Goal: Information Seeking & Learning: Learn about a topic

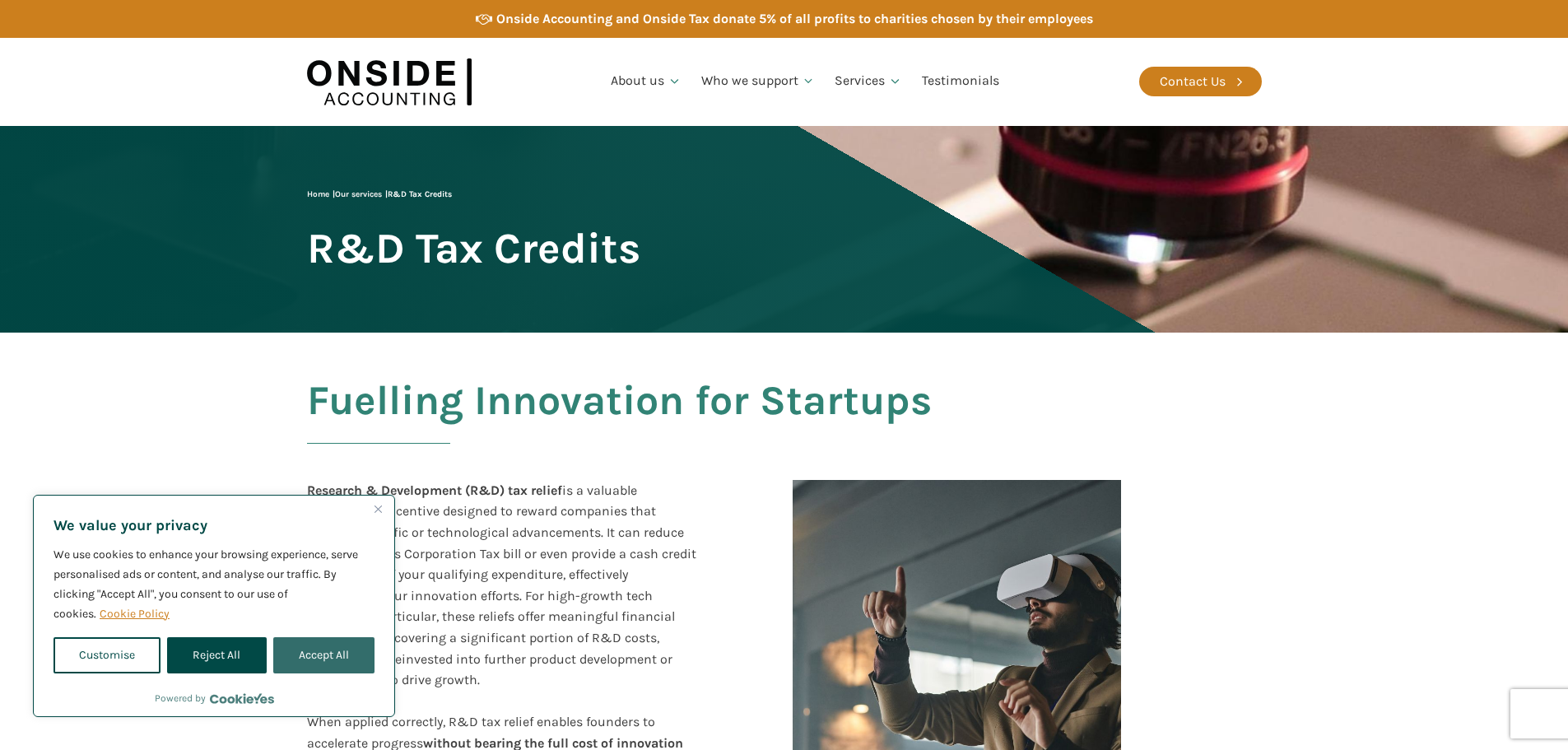
click at [312, 652] on button "Accept All" at bounding box center [324, 655] width 101 height 36
checkbox input "true"
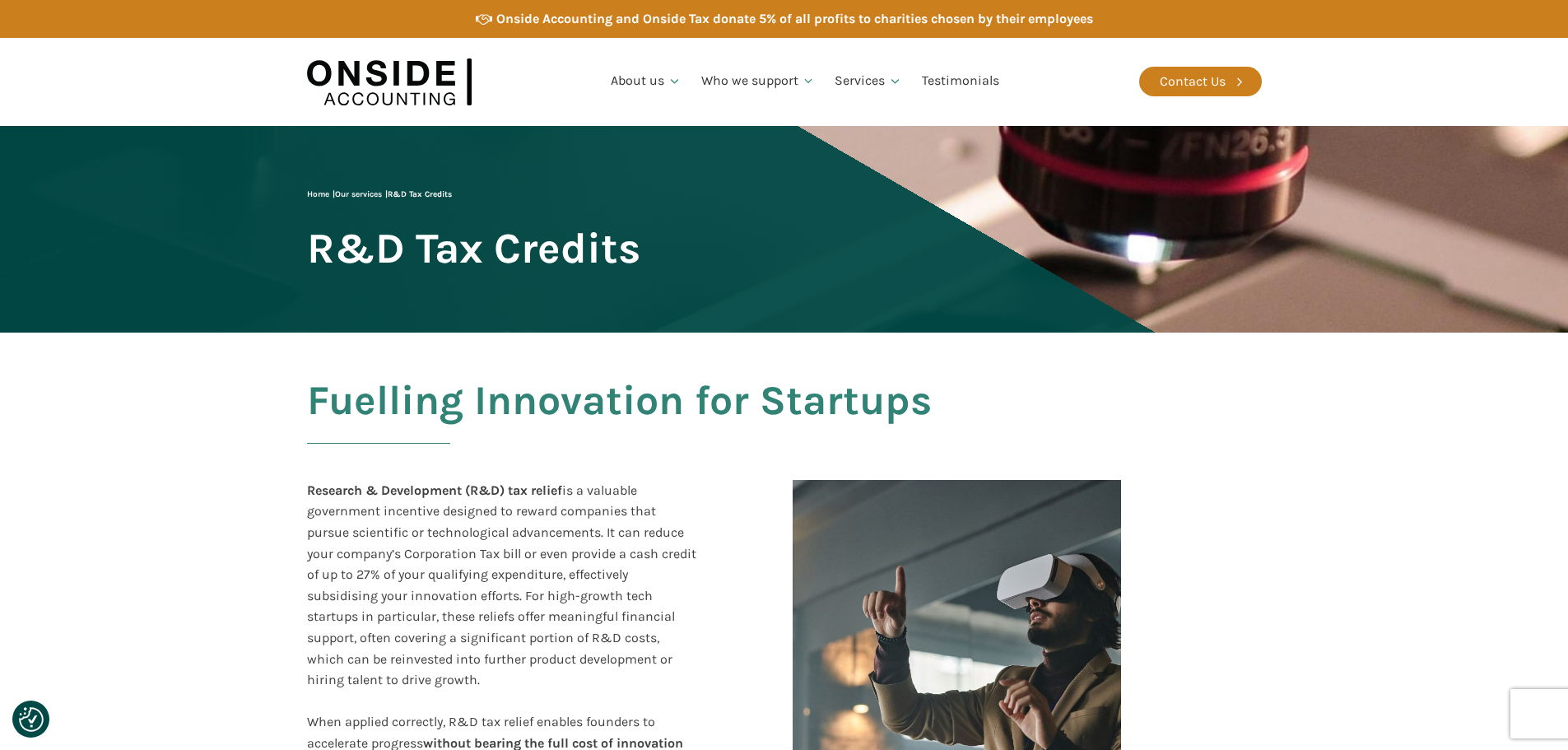
click at [680, 397] on h2 "Fuelling Innovation for Startups" at bounding box center [784, 420] width 955 height 86
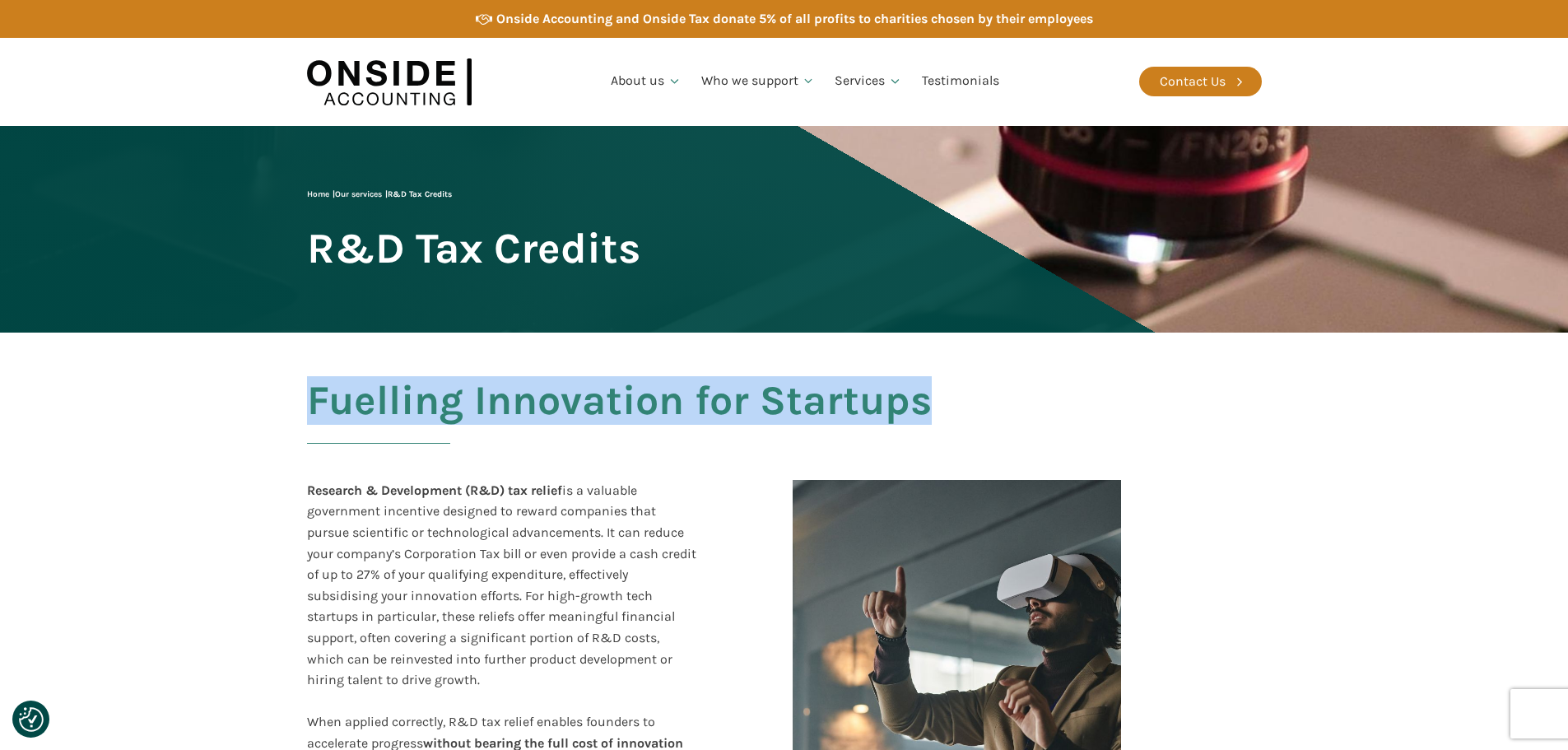
click at [680, 397] on h2 "Fuelling Innovation for Startups" at bounding box center [784, 420] width 955 height 86
click at [727, 391] on h2 "Fuelling Innovation for Startups" at bounding box center [784, 420] width 955 height 86
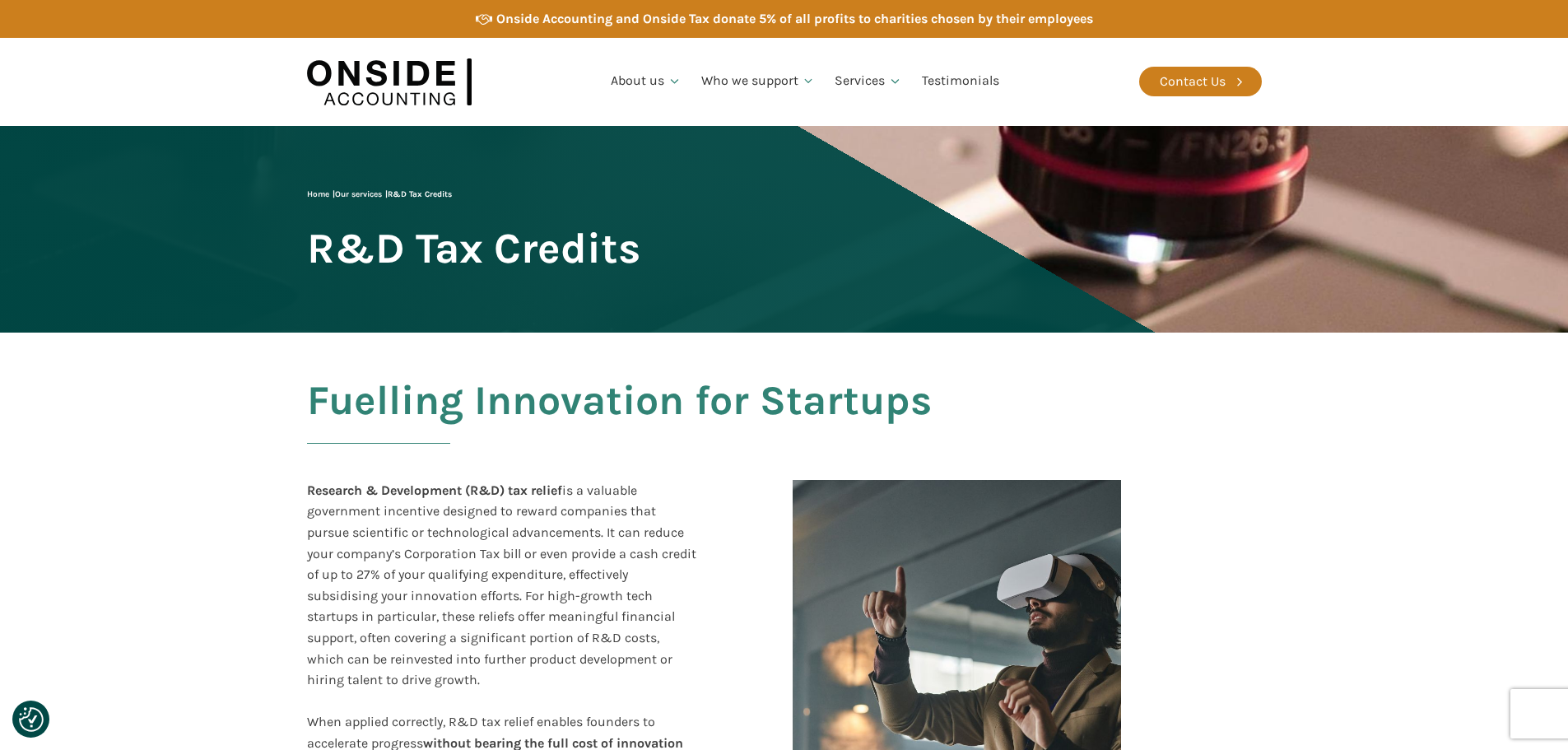
scroll to position [247, 0]
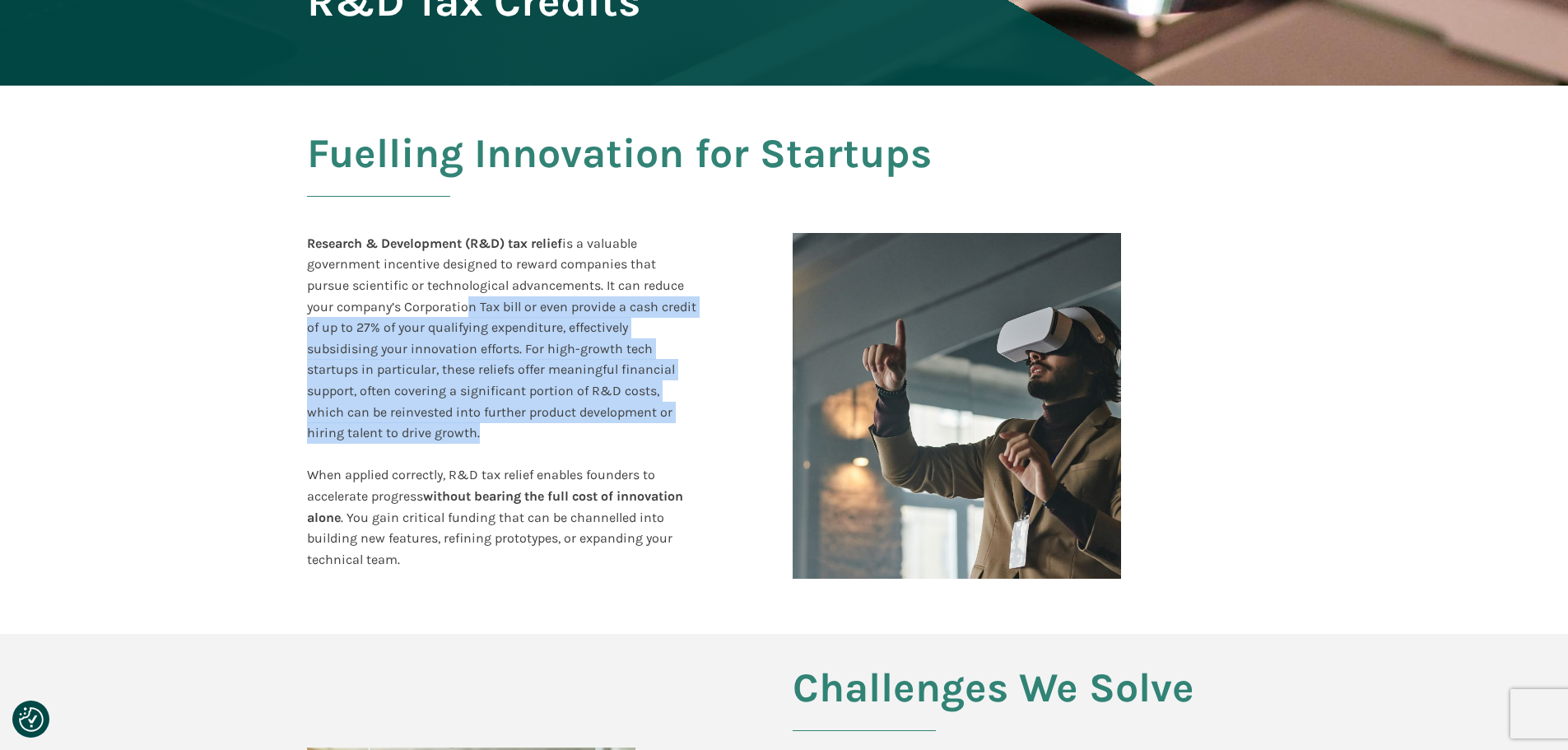
drag, startPoint x: 470, startPoint y: 298, endPoint x: 625, endPoint y: 438, distance: 208.9
click at [620, 436] on div "Research & Development (R&D) tax relief is a valuable government incentive desi…" at bounding box center [501, 412] width 389 height 358
click at [625, 438] on div "Research & Development (R&D) tax relief is a valuable government incentive desi…" at bounding box center [501, 412] width 389 height 358
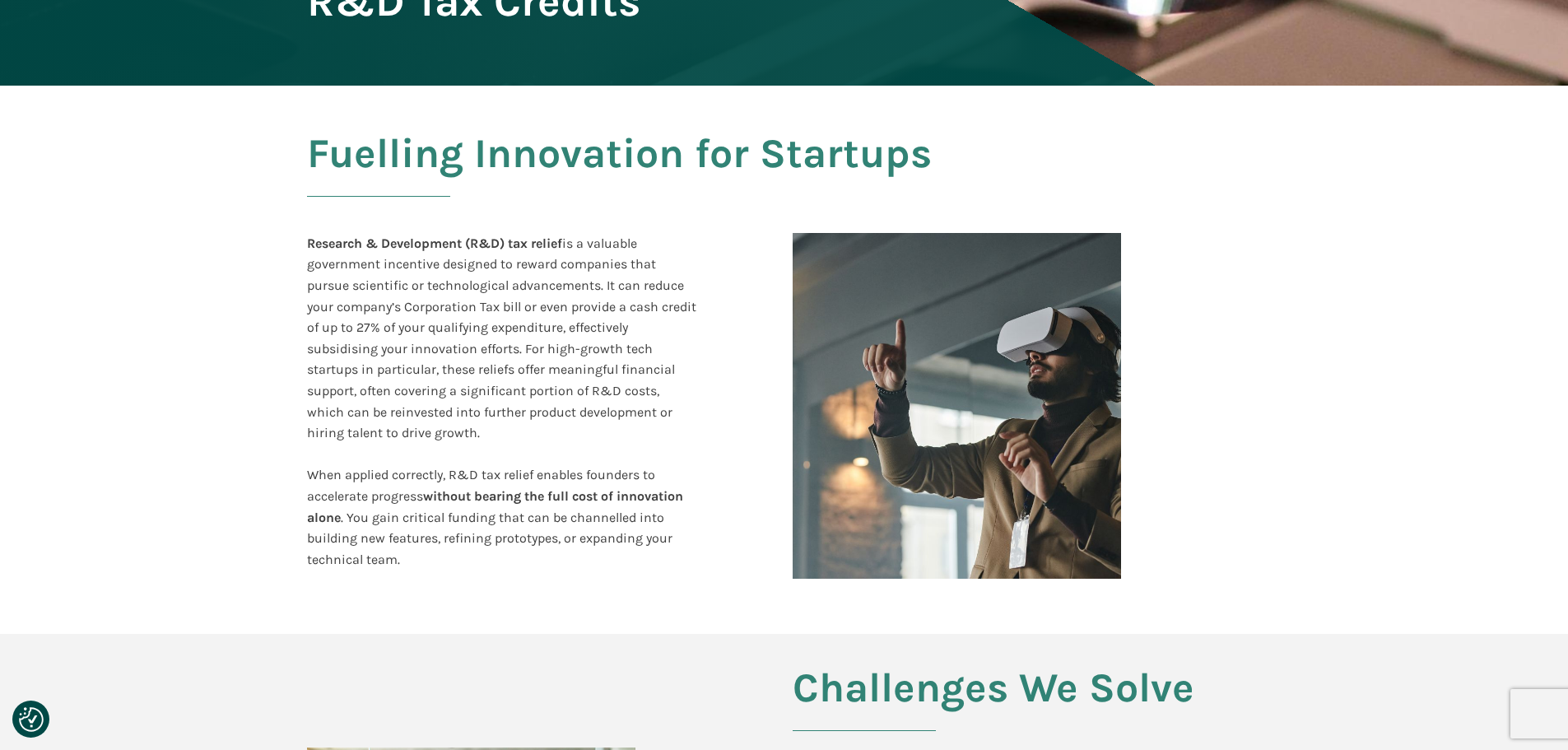
click at [742, 434] on div "Fuelling Innovation for Startups Research & Development (R&D) tax relief is a v…" at bounding box center [784, 359] width 987 height 548
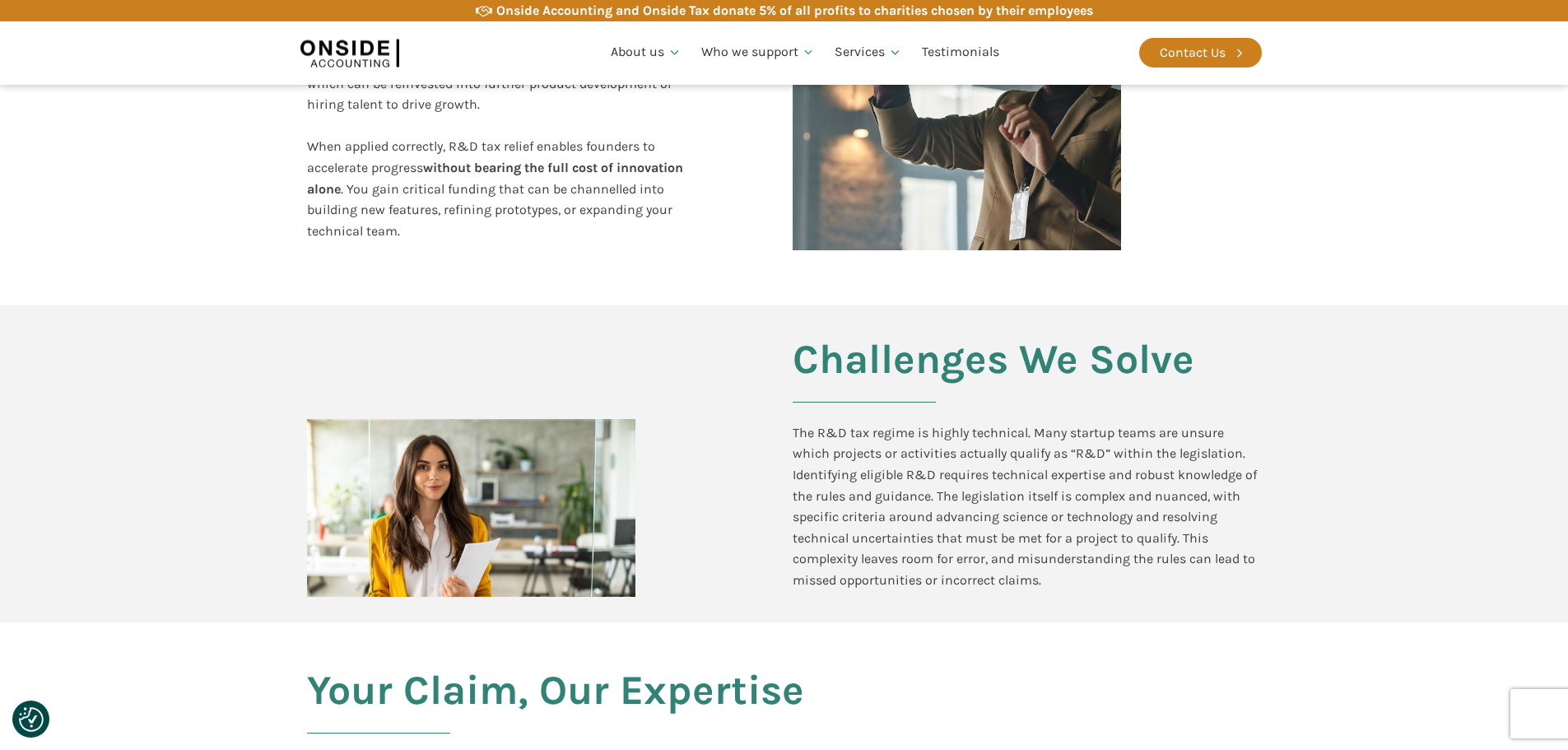
scroll to position [0, 0]
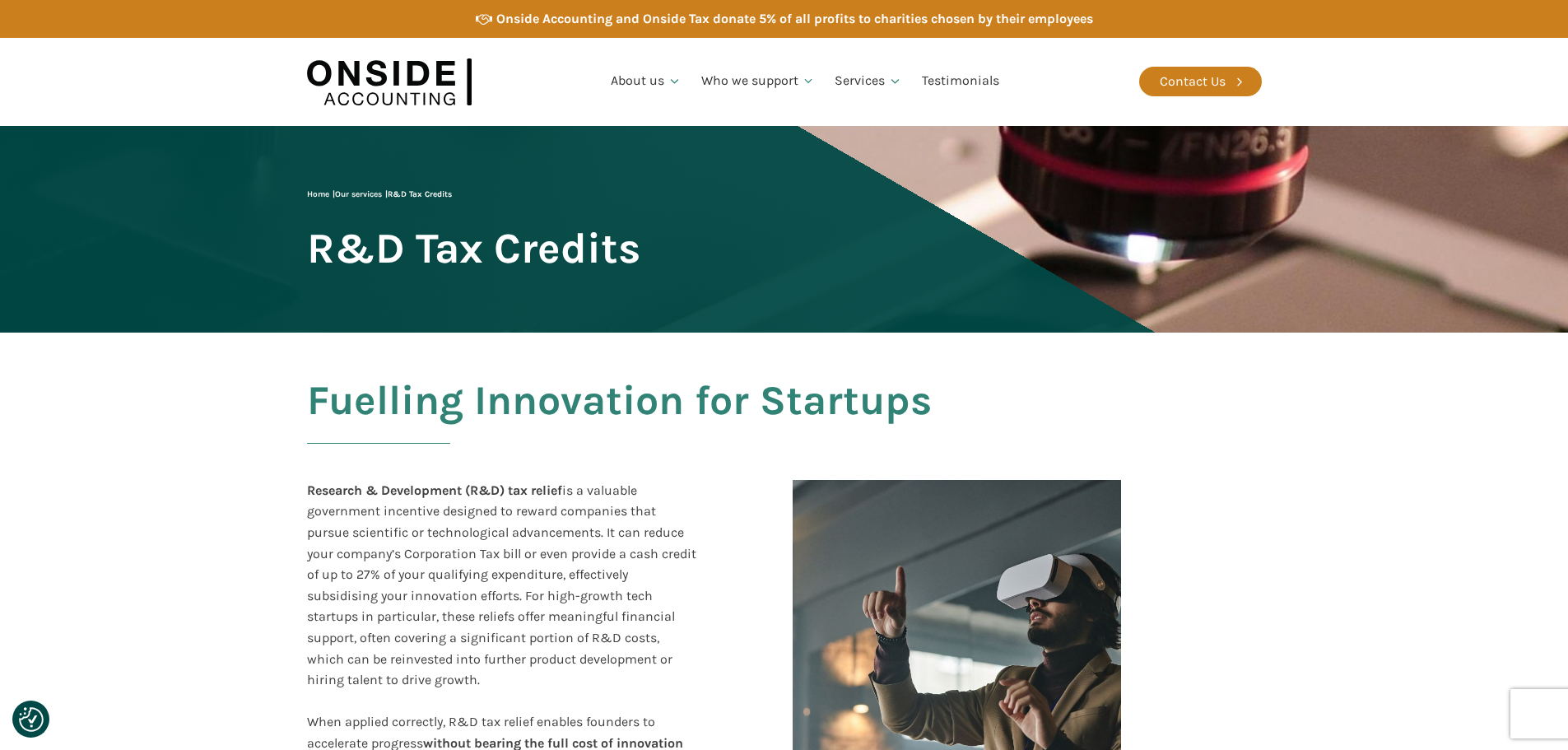
click at [412, 242] on span "R&D Tax Credits" at bounding box center [474, 248] width 334 height 45
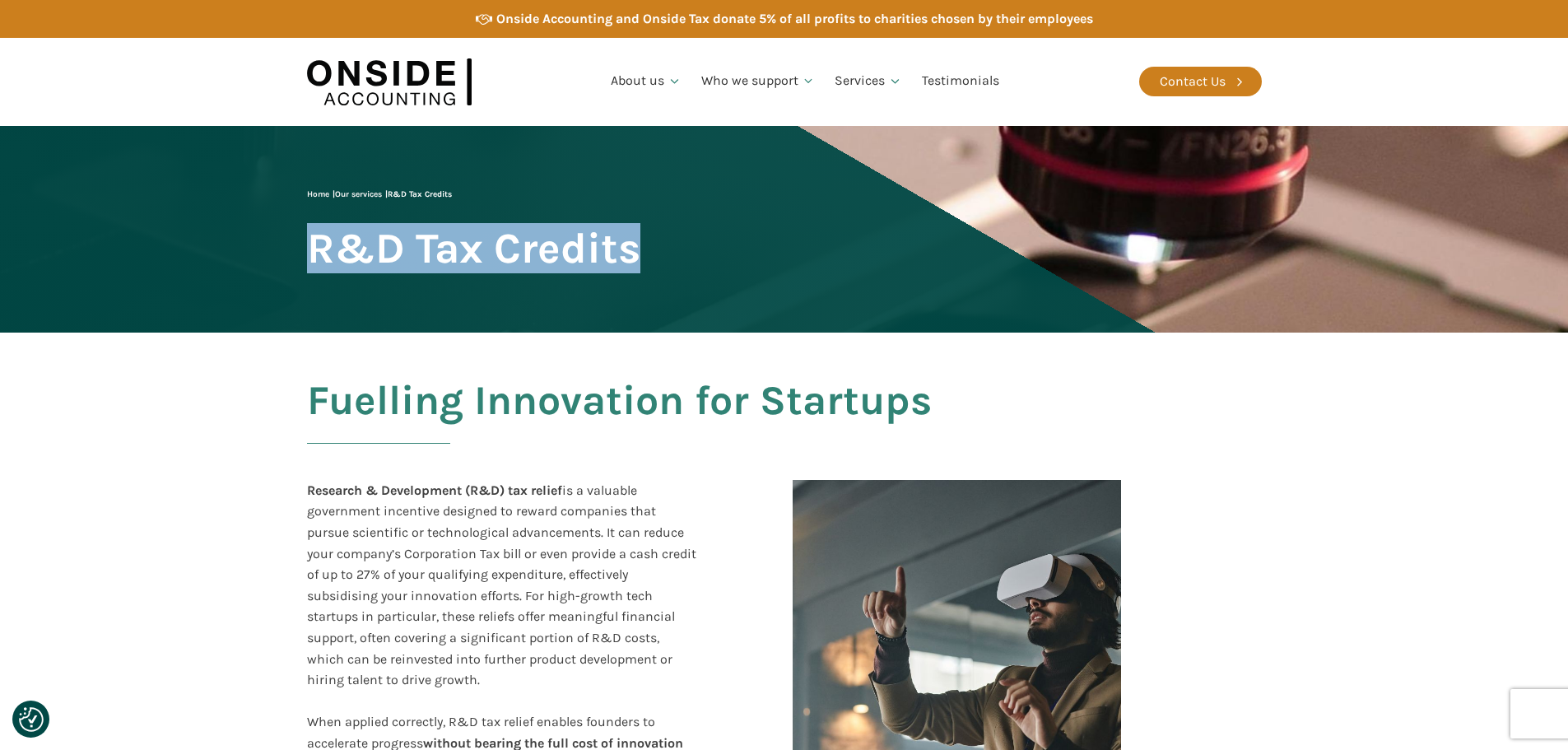
click at [412, 242] on span "R&D Tax Credits" at bounding box center [474, 248] width 334 height 45
click at [570, 242] on span "R&D Tax Credits" at bounding box center [474, 248] width 334 height 45
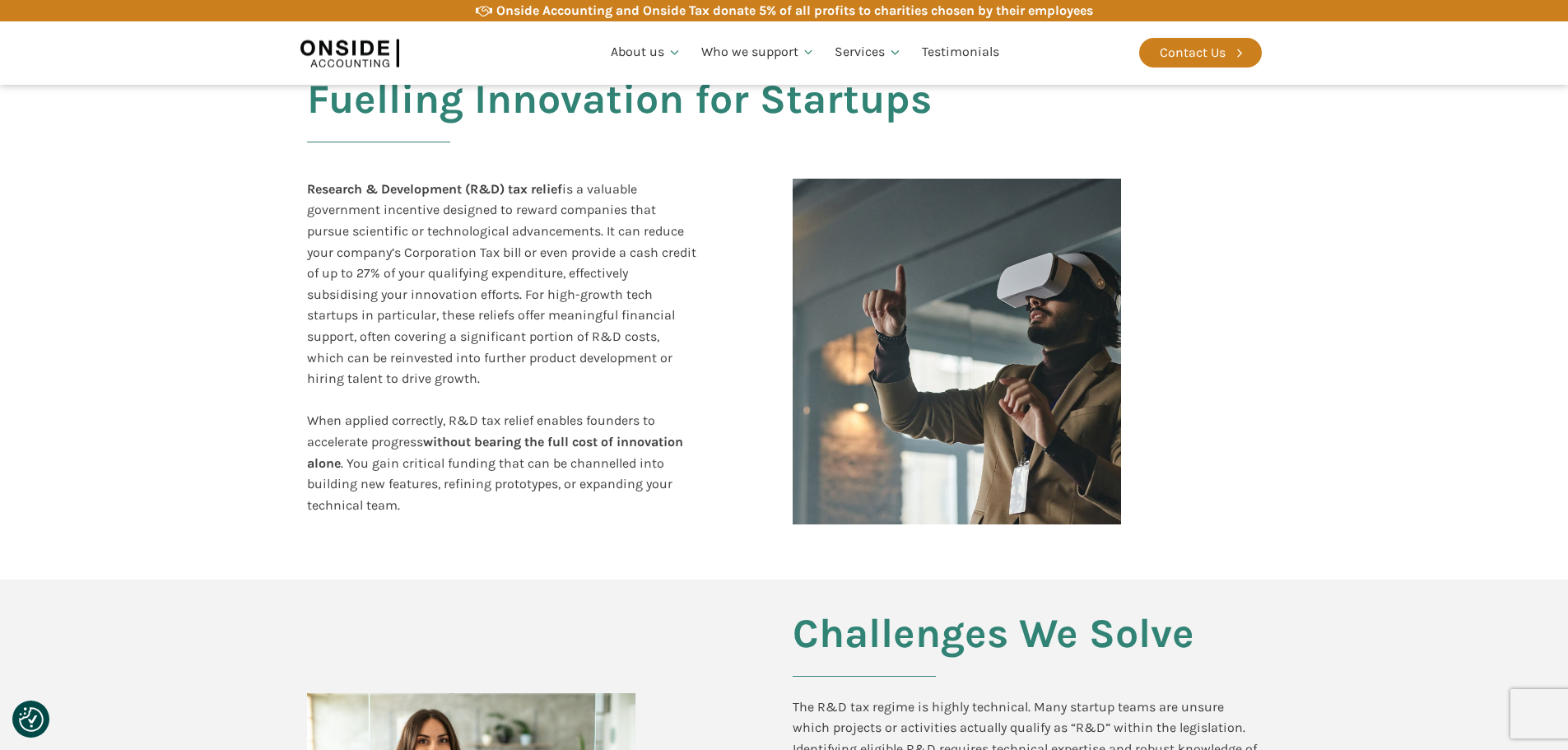
scroll to position [329, 0]
